Goal: Check status: Check status

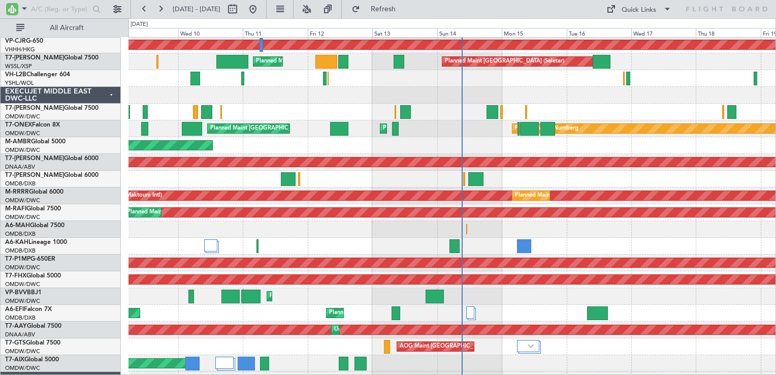
scroll to position [152, 0]
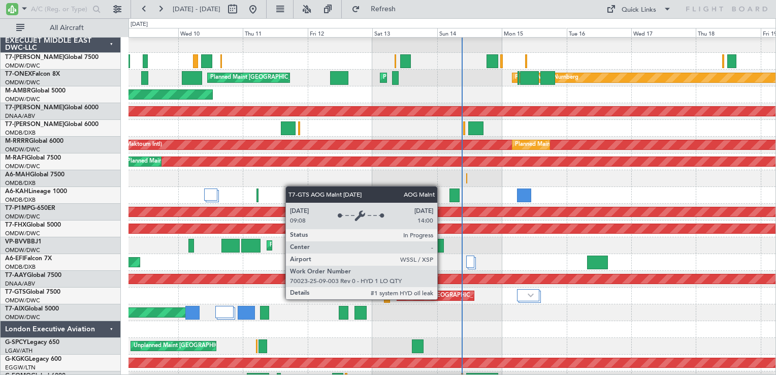
click at [442, 299] on div "AOG Maint [GEOGRAPHIC_DATA] (Seletar)" at bounding box center [456, 295] width 112 height 15
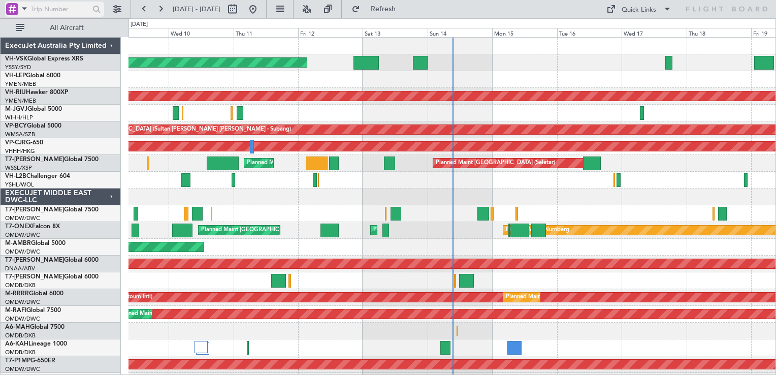
click at [12, 9] on div at bounding box center [12, 9] width 12 height 12
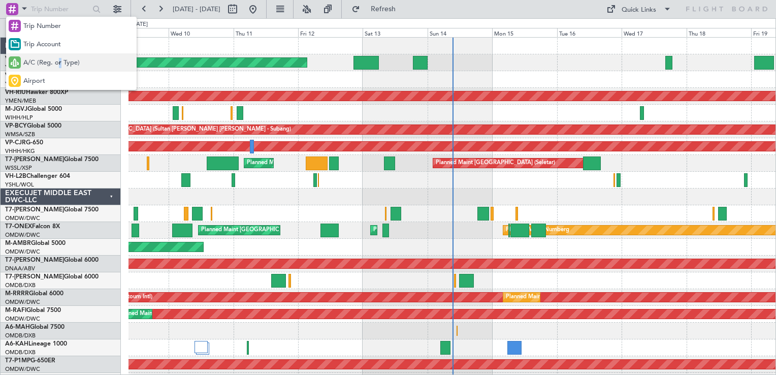
click at [60, 67] on span "A/C (Reg. or Type)" at bounding box center [51, 63] width 56 height 10
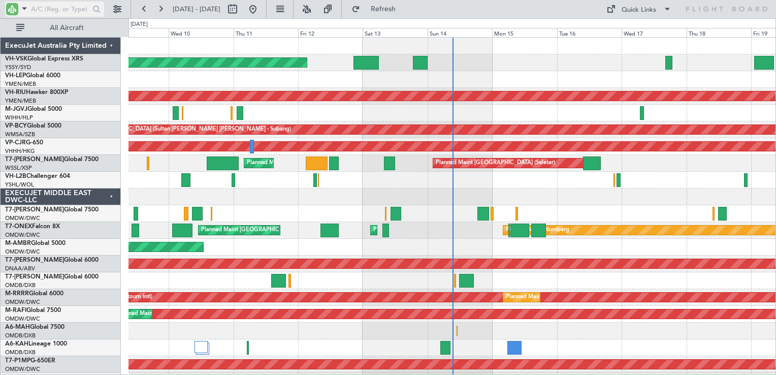
drag, startPoint x: 60, startPoint y: 67, endPoint x: 48, endPoint y: 9, distance: 58.7
click at [48, 9] on input "text" at bounding box center [60, 9] width 58 height 15
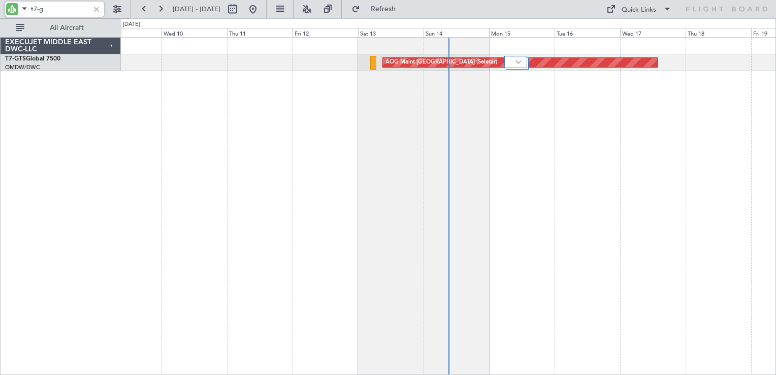
type input "t7-g"
click at [100, 9] on div at bounding box center [96, 9] width 11 height 11
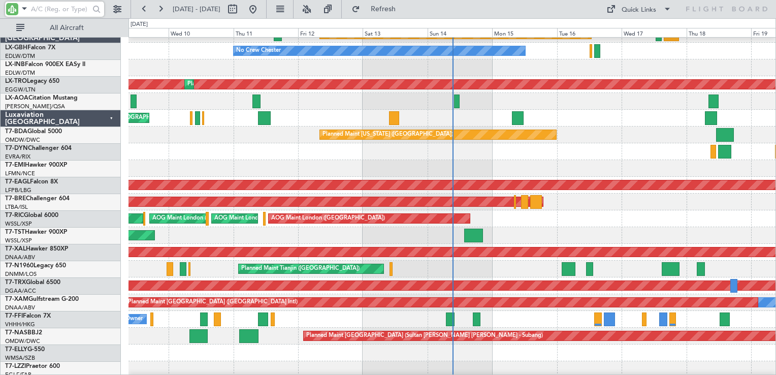
scroll to position [1169, 0]
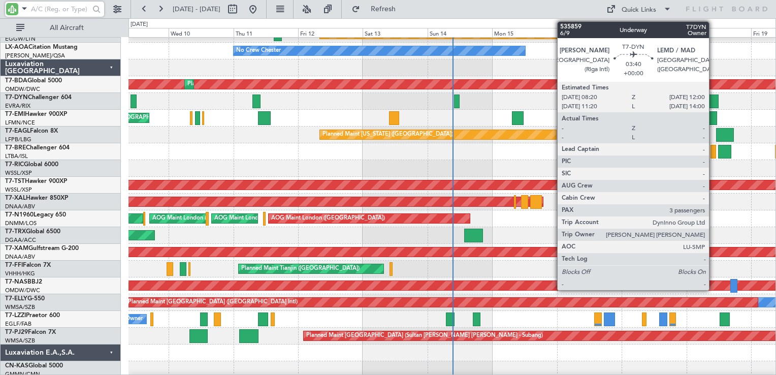
click at [714, 103] on div at bounding box center [714, 102] width 10 height 14
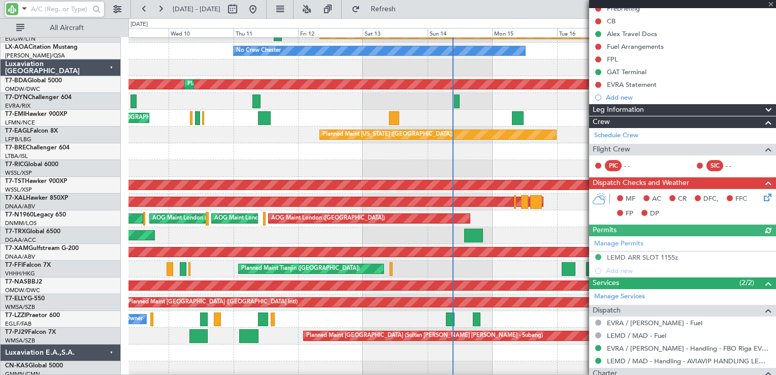
scroll to position [260, 0]
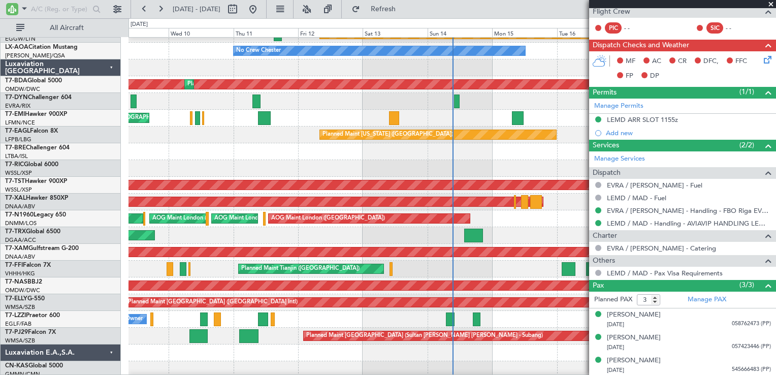
click at [771, 4] on span at bounding box center [771, 4] width 10 height 9
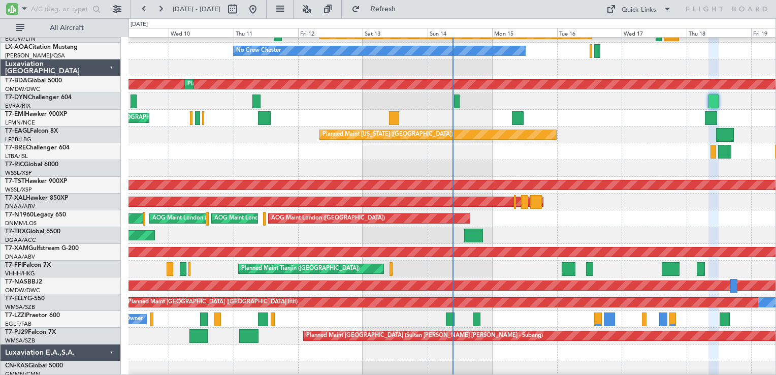
type input "0"
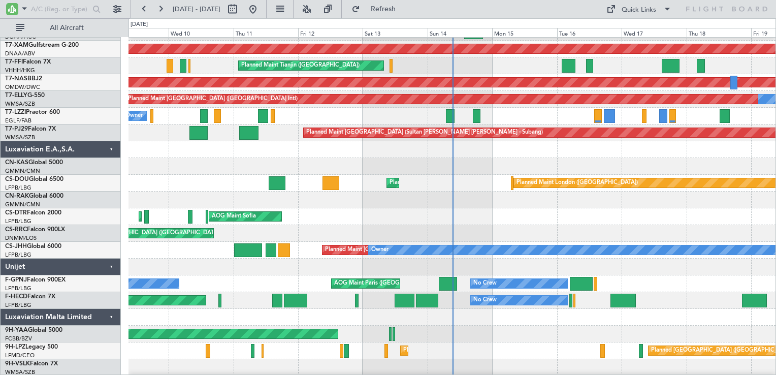
scroll to position [1439, 0]
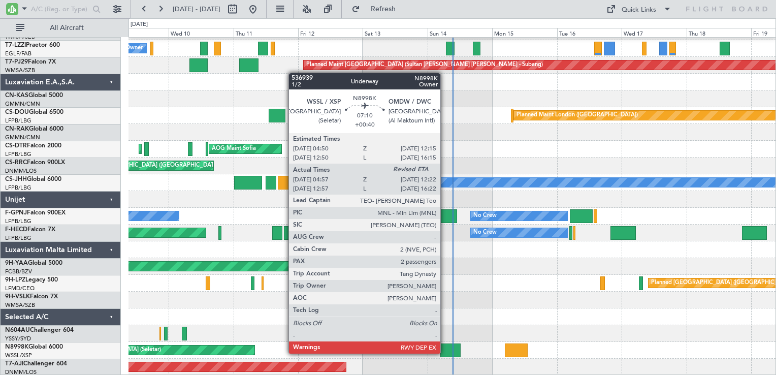
click at [445, 353] on div at bounding box center [451, 351] width 20 height 14
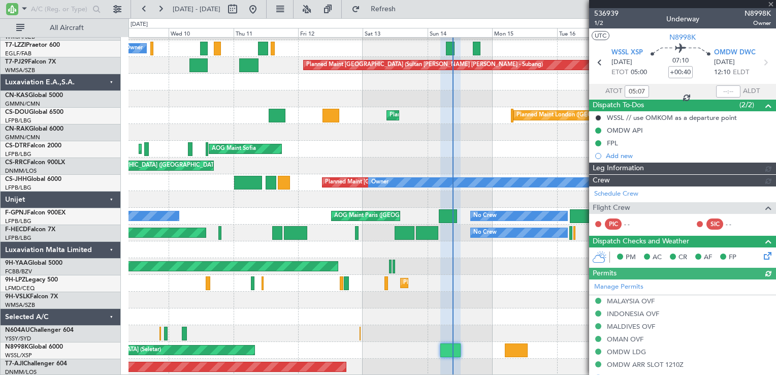
type input "[PERSON_NAME] (BTA)"
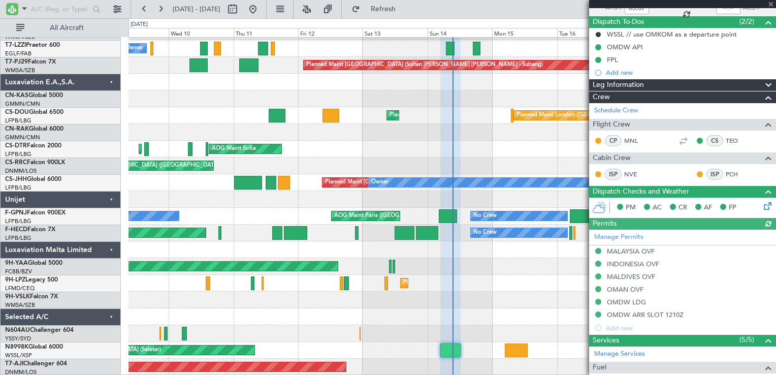
scroll to position [242, 0]
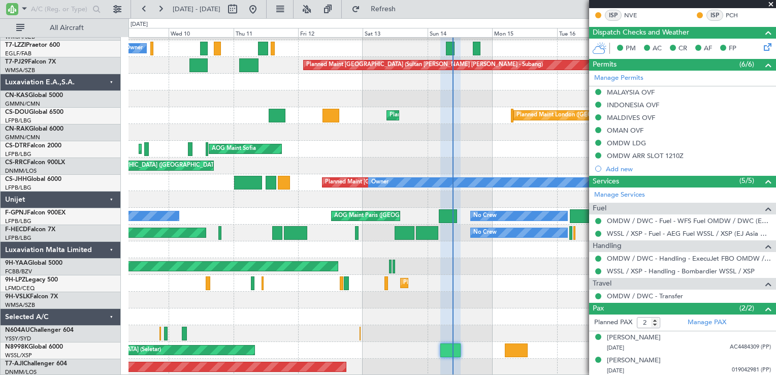
click at [770, 3] on span at bounding box center [771, 4] width 10 height 9
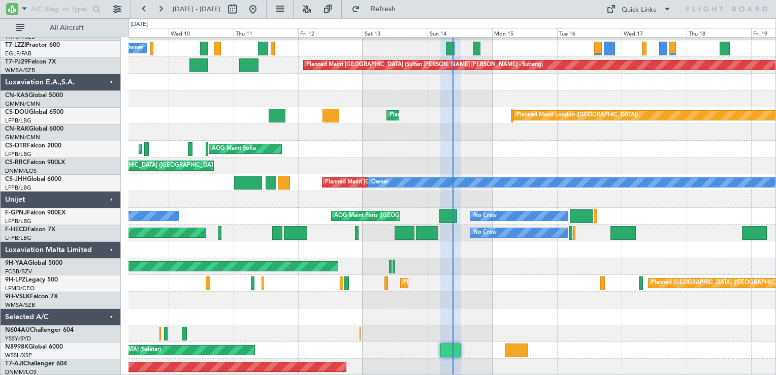
type input "0"
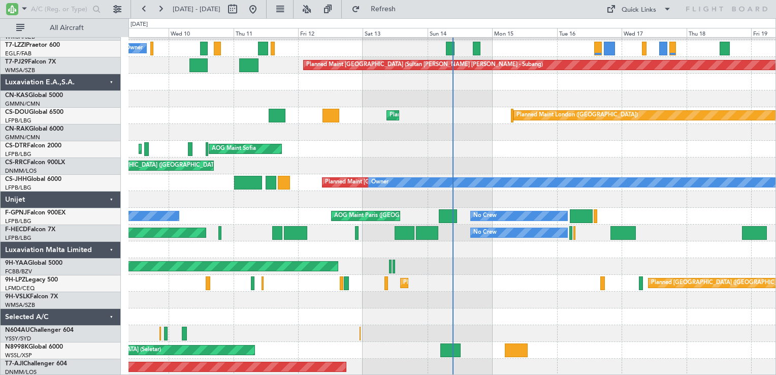
scroll to position [0, 0]
